Goal: Task Accomplishment & Management: Use online tool/utility

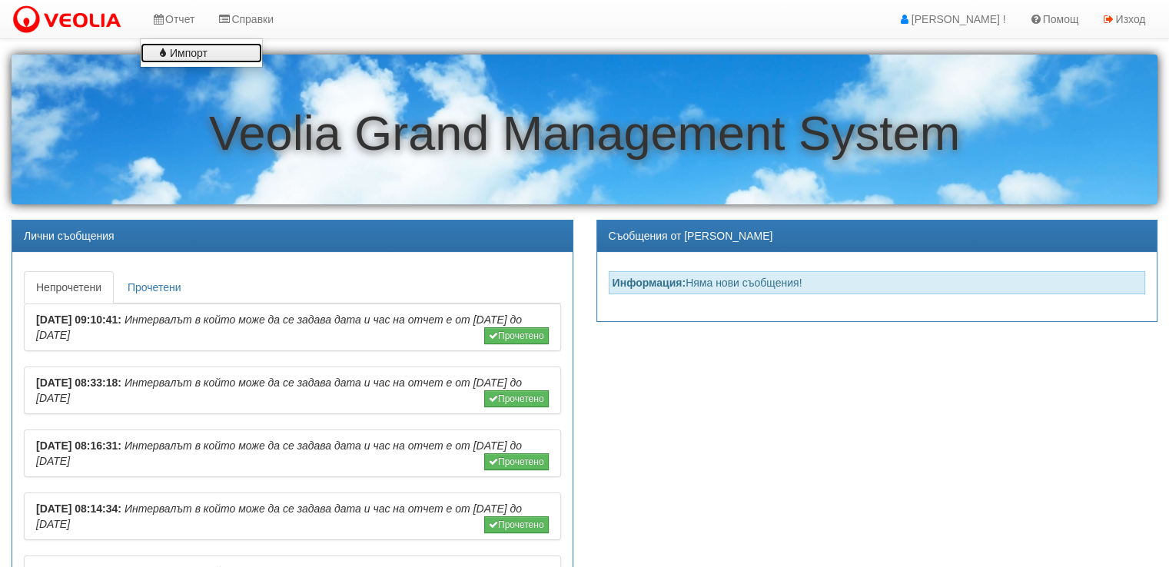
click at [175, 48] on link "Импорт" at bounding box center [201, 53] width 121 height 20
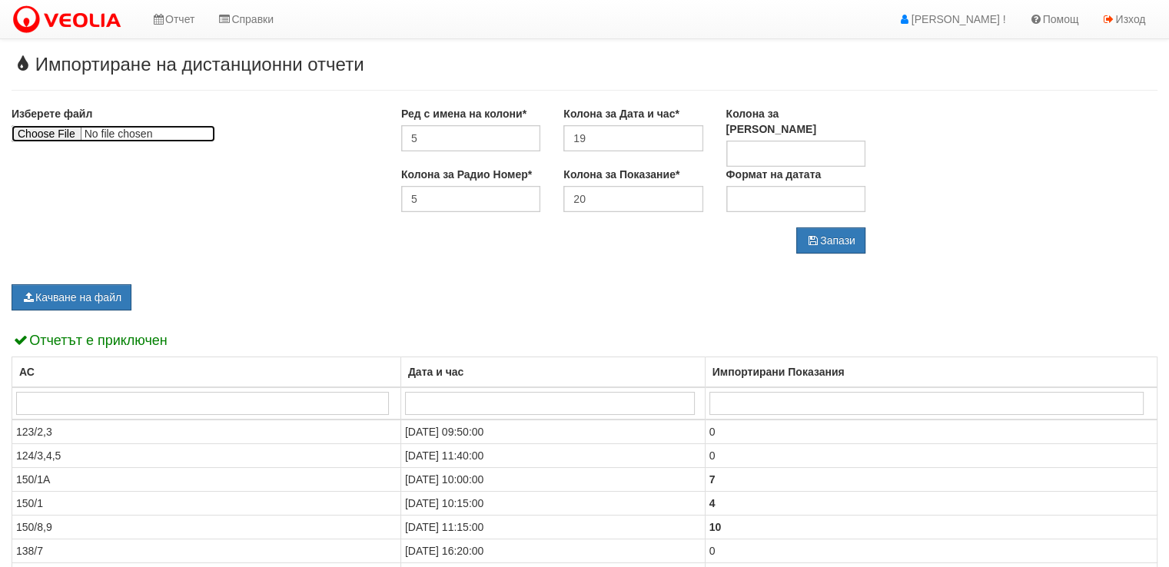
click at [54, 138] on input "file" at bounding box center [114, 133] width 204 height 17
type input "C:\fakepath\Vodomeri-08.2025(2).xlsx"
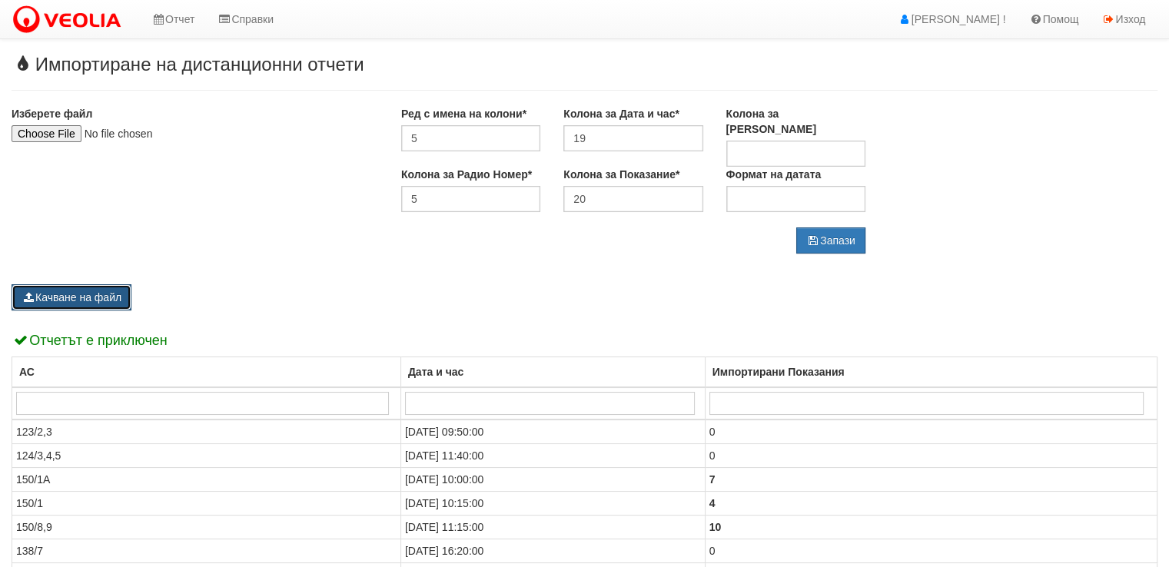
click at [112, 287] on button "Качване на файл" at bounding box center [72, 297] width 120 height 26
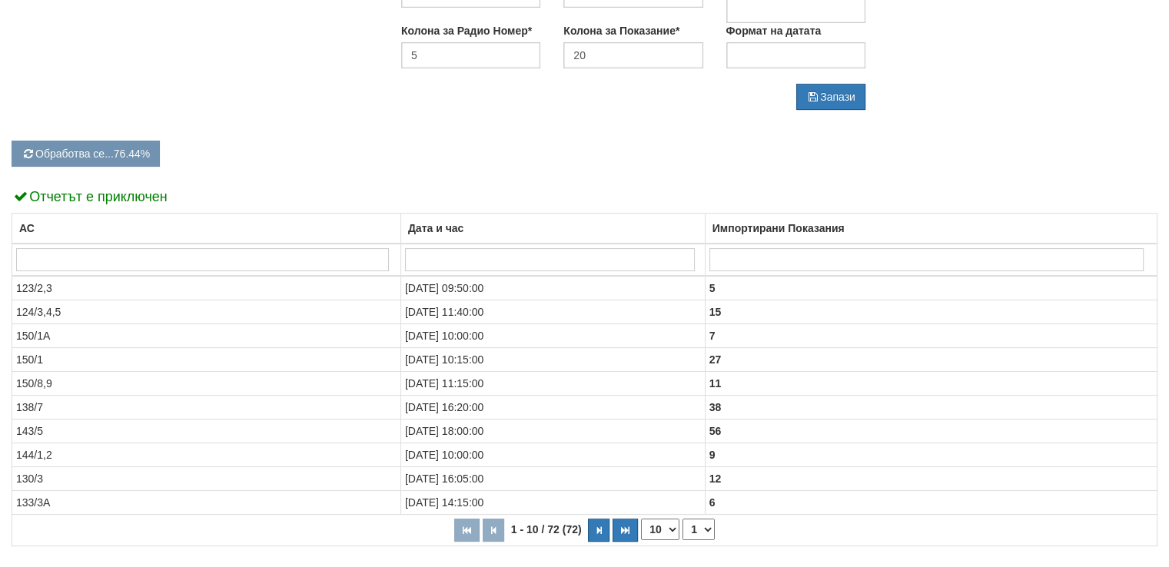
scroll to position [154, 0]
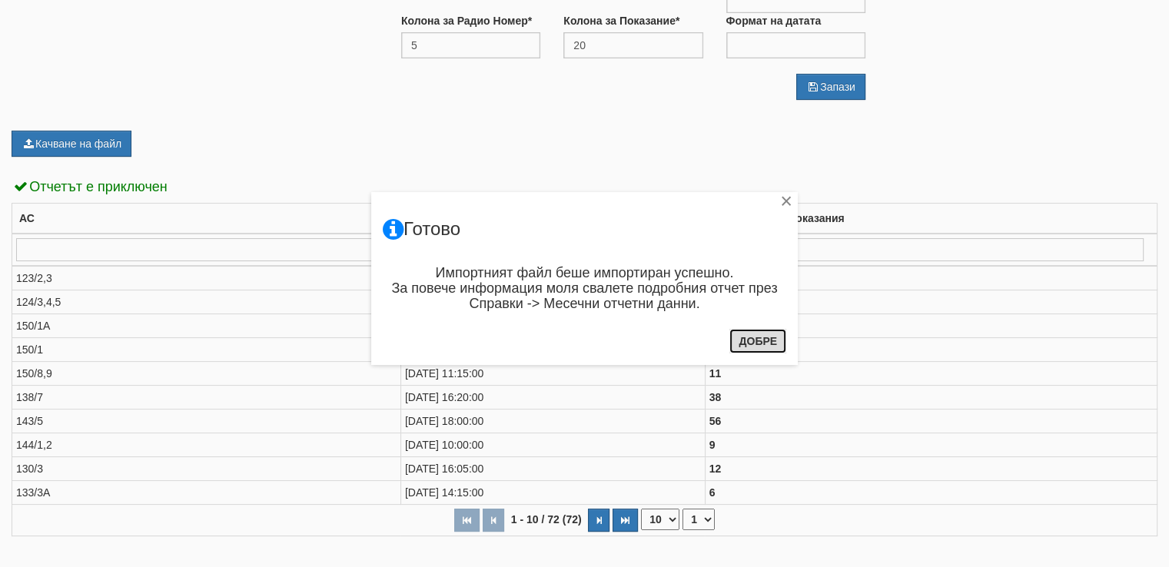
click at [775, 344] on button "Добре" at bounding box center [757, 341] width 57 height 25
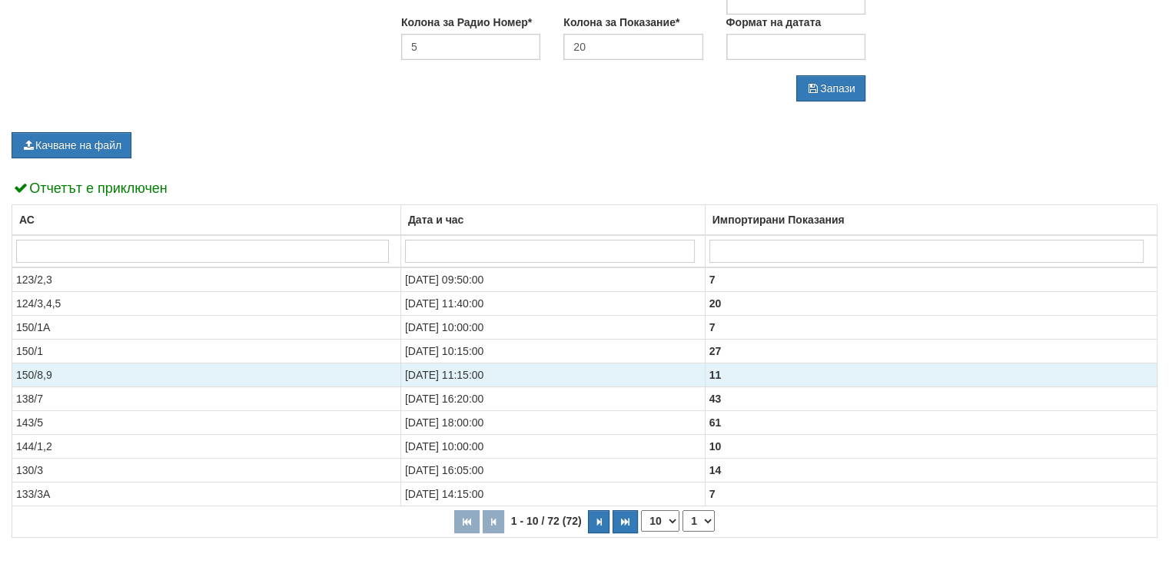
scroll to position [215, 0]
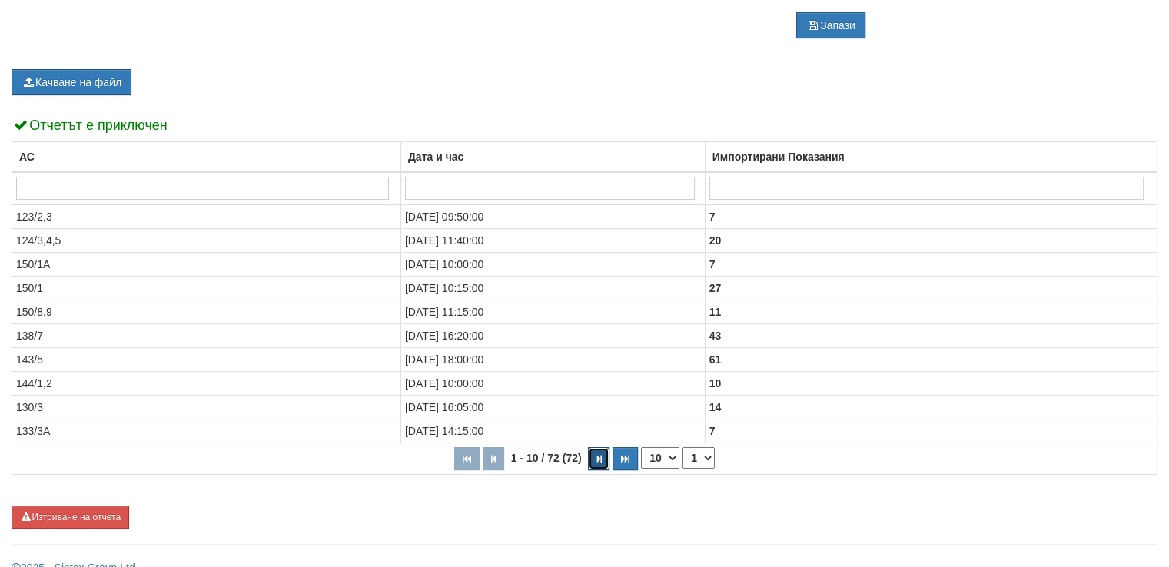
click at [607, 447] on button "button" at bounding box center [599, 458] width 22 height 23
click at [607, 447] on button "button" at bounding box center [602, 458] width 22 height 23
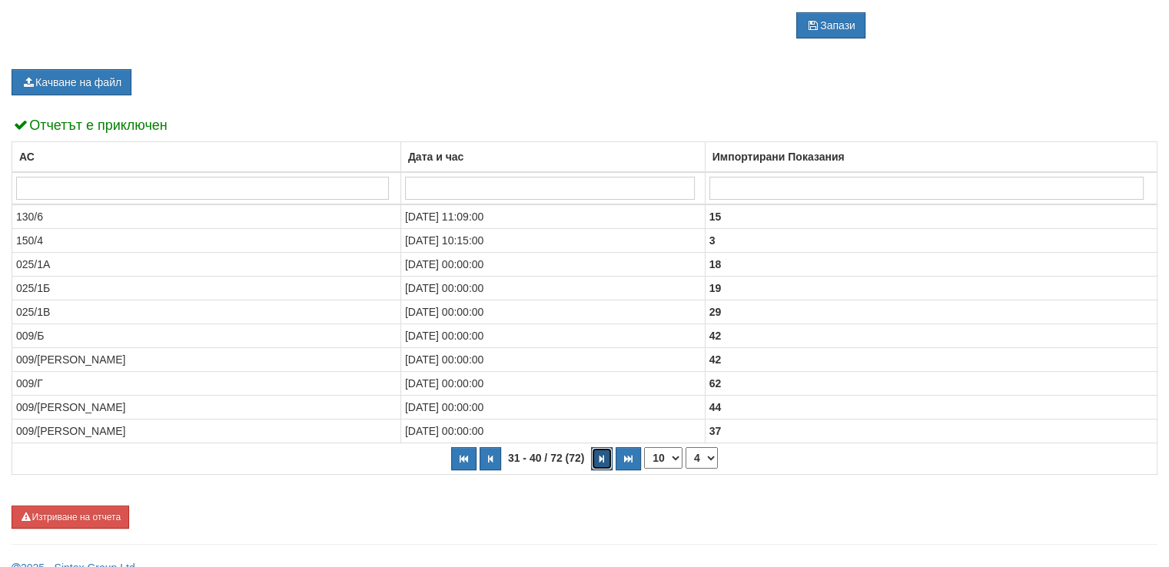
click at [607, 447] on button "button" at bounding box center [602, 458] width 22 height 23
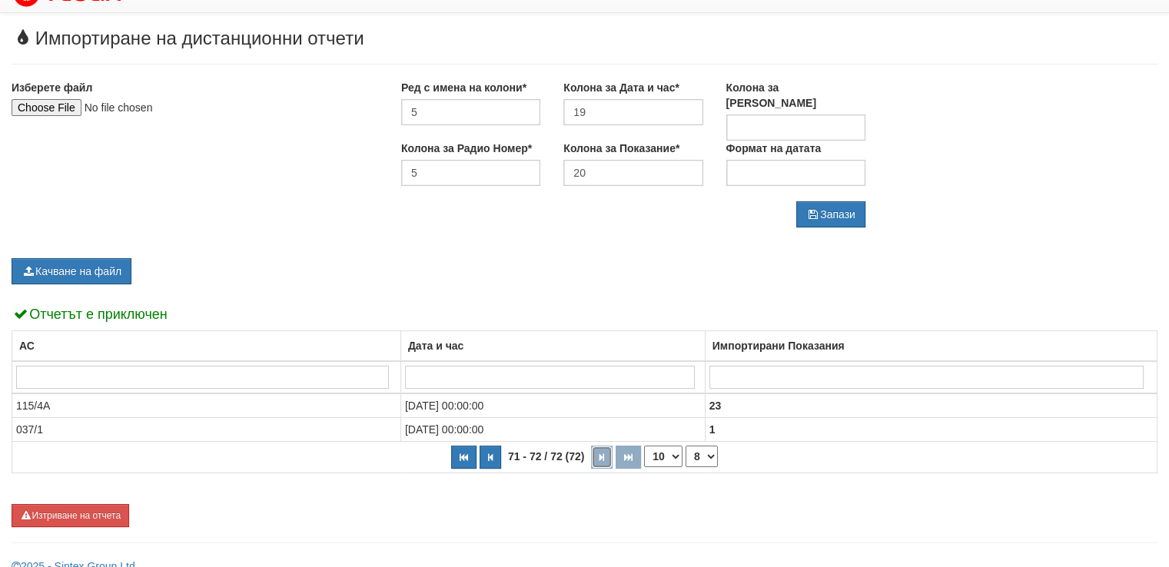
click at [607, 446] on button "button" at bounding box center [602, 457] width 22 height 23
click at [470, 450] on button "button" at bounding box center [463, 457] width 25 height 23
select select "1"
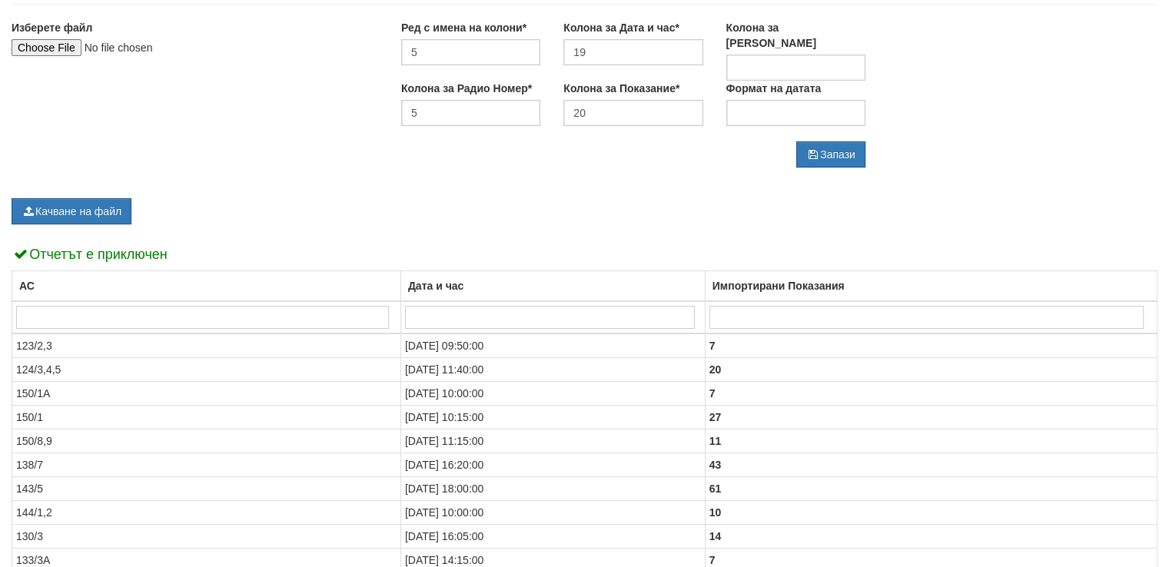
scroll to position [0, 0]
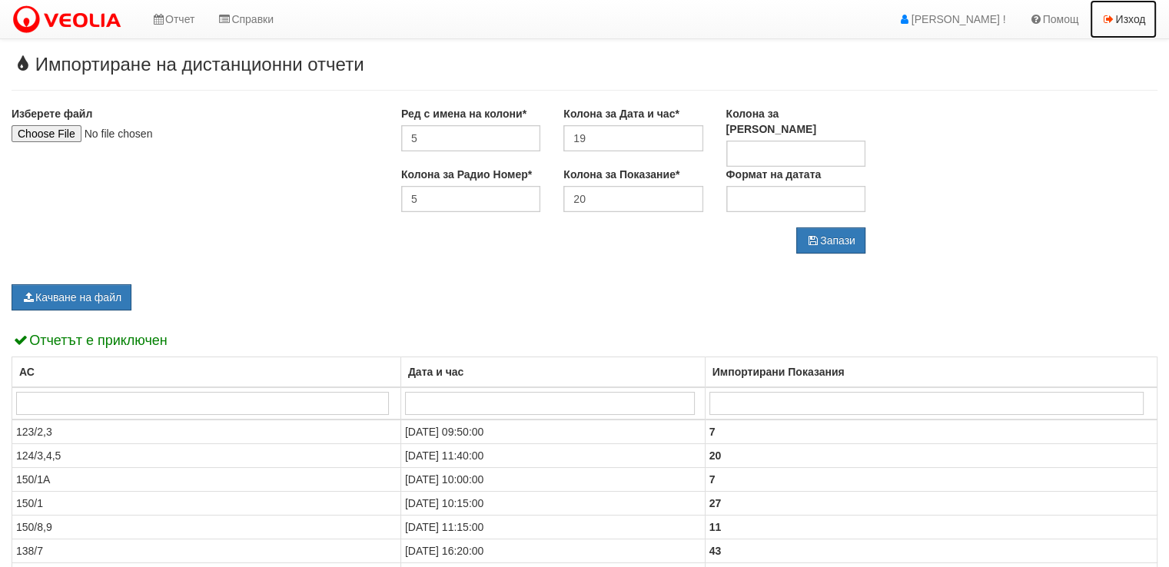
click at [1141, 22] on link "Изход" at bounding box center [1123, 19] width 67 height 38
